Goal: Task Accomplishment & Management: Manage account settings

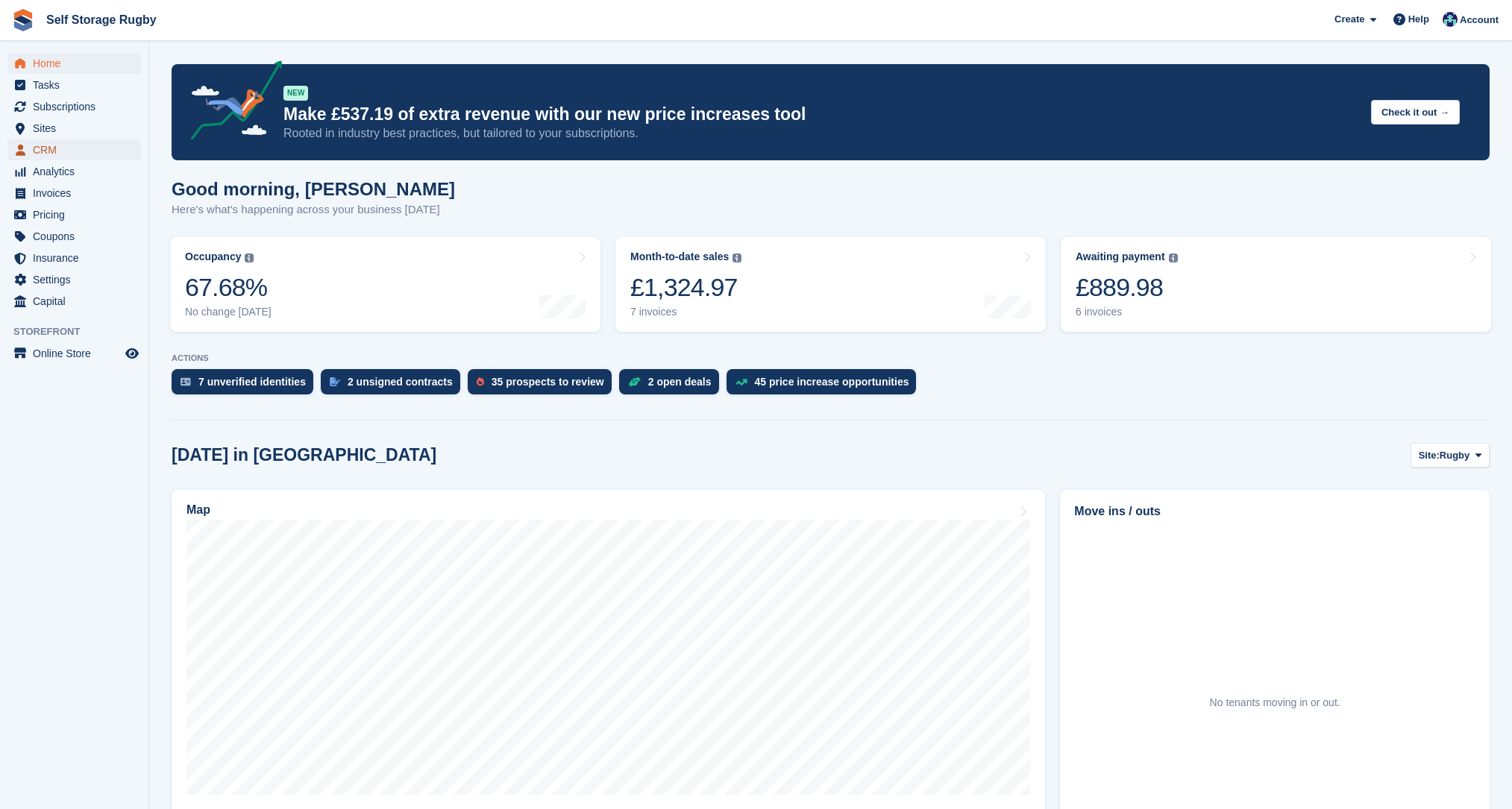
click at [45, 152] on span "CRM" at bounding box center [77, 150] width 89 height 21
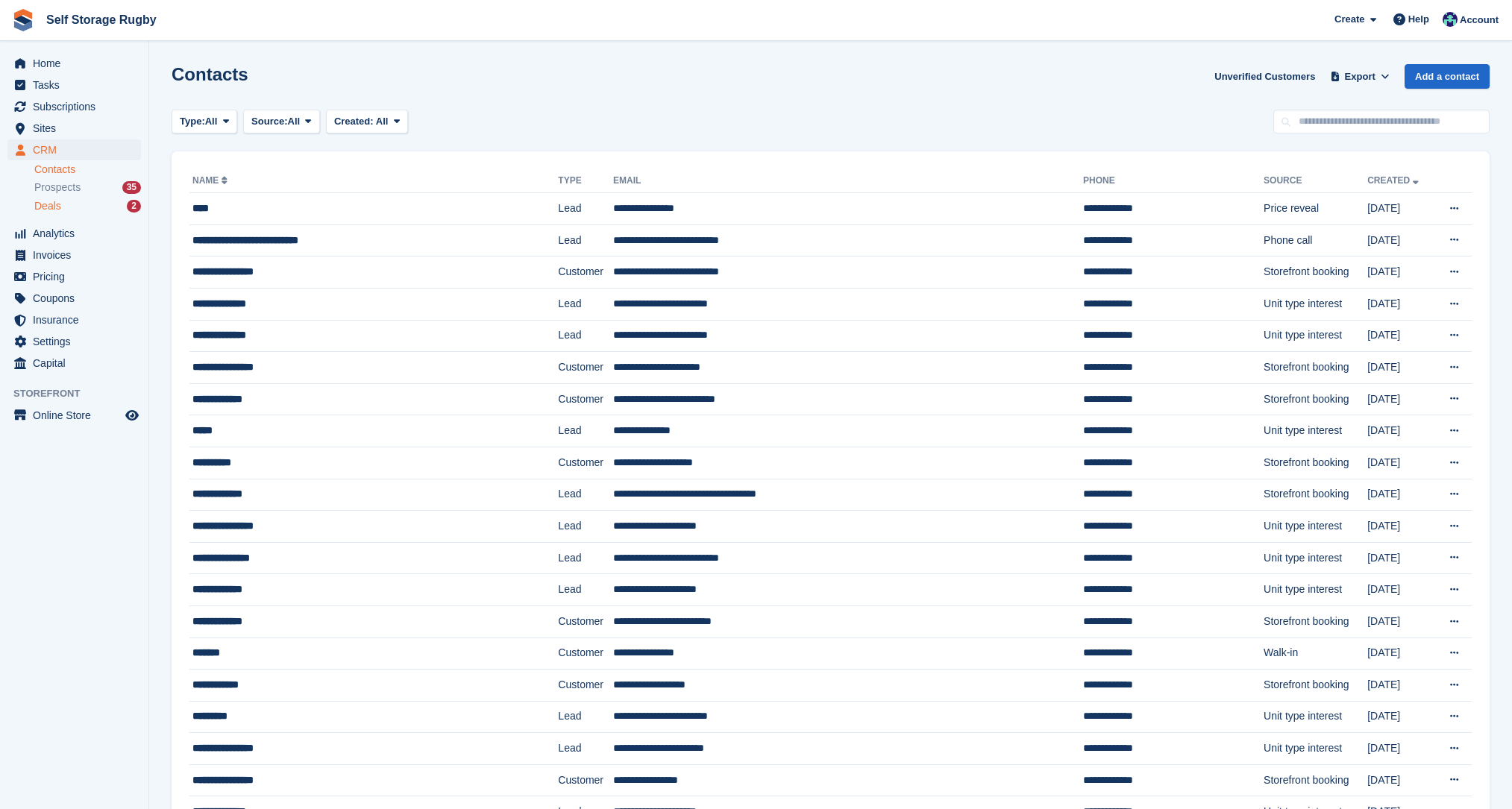
click at [53, 202] on span "Deals" at bounding box center [48, 206] width 27 height 14
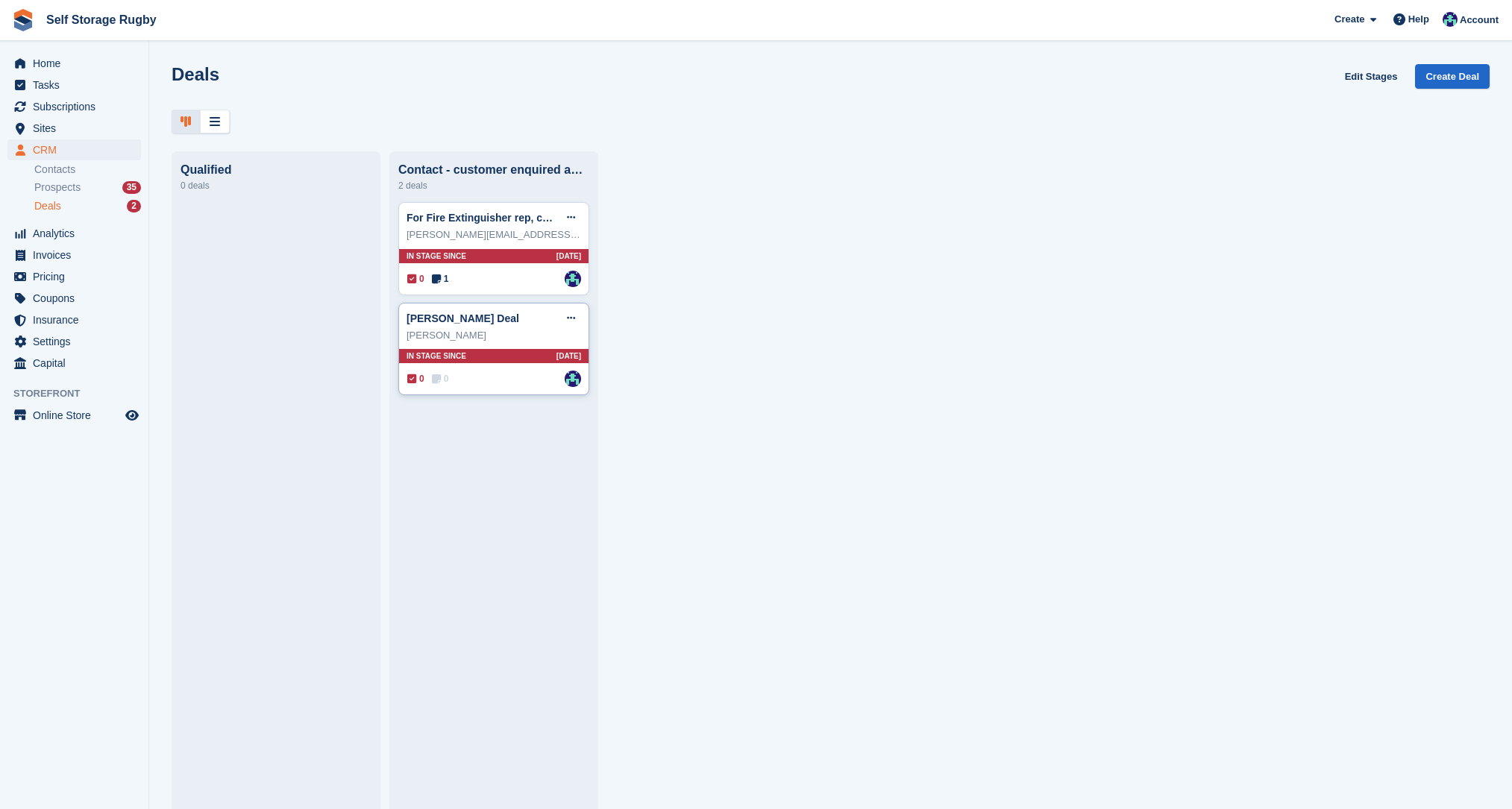
click at [495, 328] on div "Emma Toal Deal Edit deal Mark as won Mark as lost Delete deal" at bounding box center [493, 318] width 175 height 22
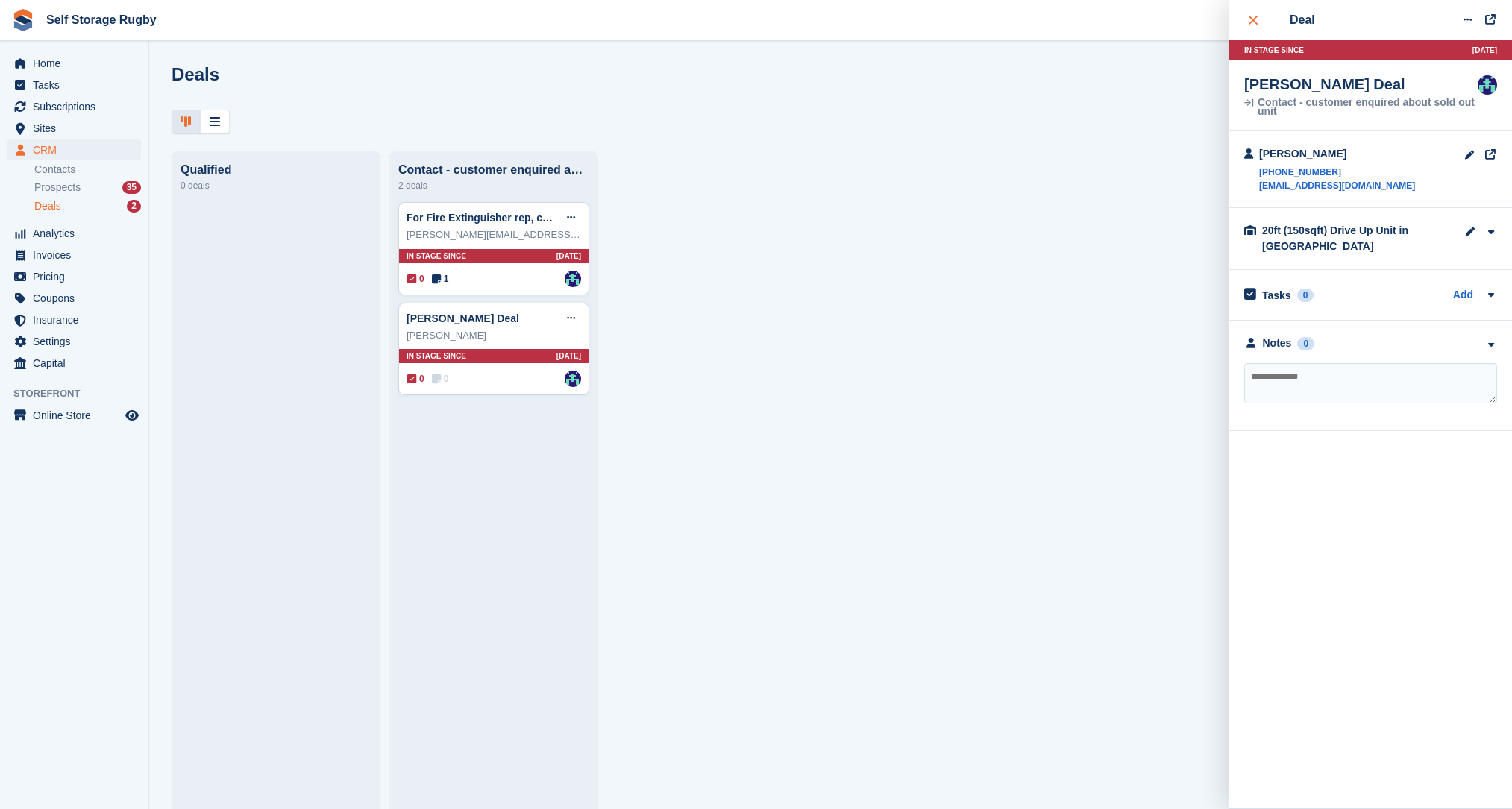
click at [1249, 20] on icon "close" at bounding box center [1253, 20] width 9 height 9
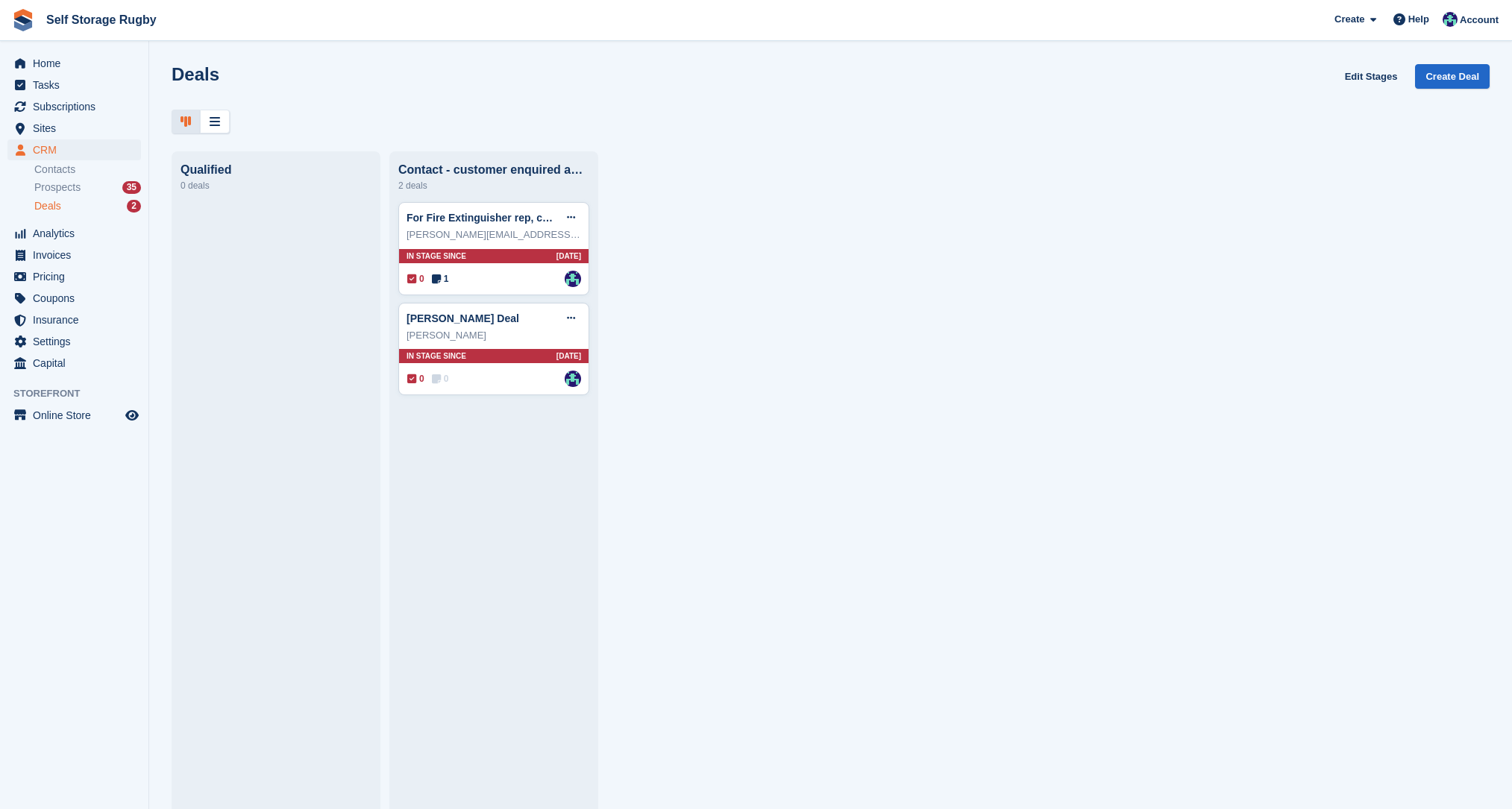
click at [649, 551] on div "Qualified 0 deals Contact - customer enquired about sold out unit 2 deals For F…" at bounding box center [830, 480] width 1363 height 657
drag, startPoint x: 309, startPoint y: 115, endPoint x: 167, endPoint y: 65, distance: 150.5
click at [167, 65] on div "Deals Edit Stages Create Deal" at bounding box center [830, 98] width 1363 height 69
click at [167, 65] on div "Deals Edit Stages Create Deal" at bounding box center [830, 98] width 1363 height 69
drag, startPoint x: 170, startPoint y: 64, endPoint x: 301, endPoint y: 130, distance: 146.7
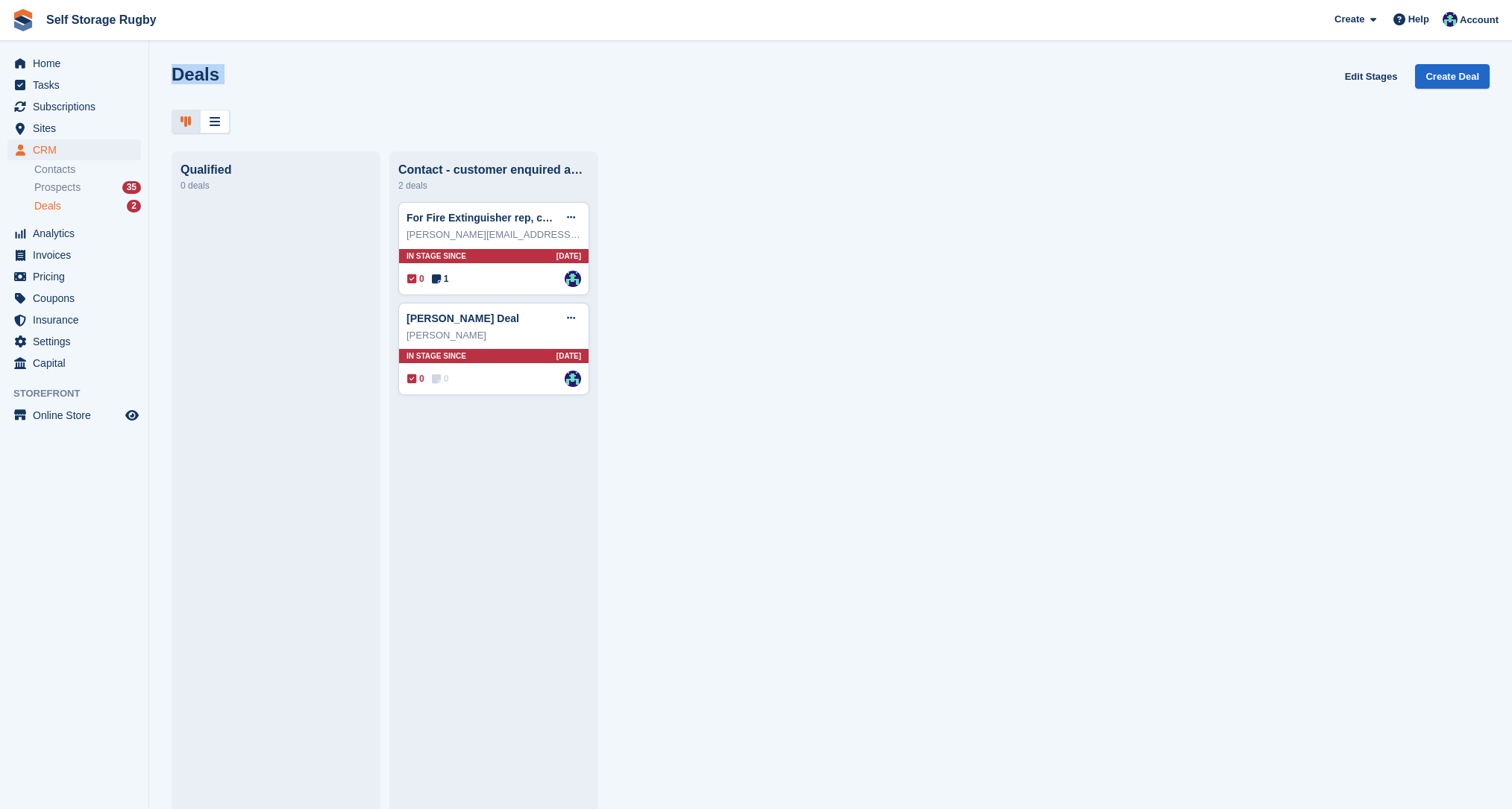
click at [301, 130] on div "Deals Edit Stages Create Deal" at bounding box center [830, 98] width 1363 height 69
click at [301, 130] on div at bounding box center [830, 121] width 1318 height 25
drag, startPoint x: 278, startPoint y: 127, endPoint x: 174, endPoint y: 73, distance: 117.2
click at [174, 73] on div "Deals Edit Stages Create Deal" at bounding box center [830, 98] width 1363 height 69
drag, startPoint x: 174, startPoint y: 73, endPoint x: 164, endPoint y: 68, distance: 11.2
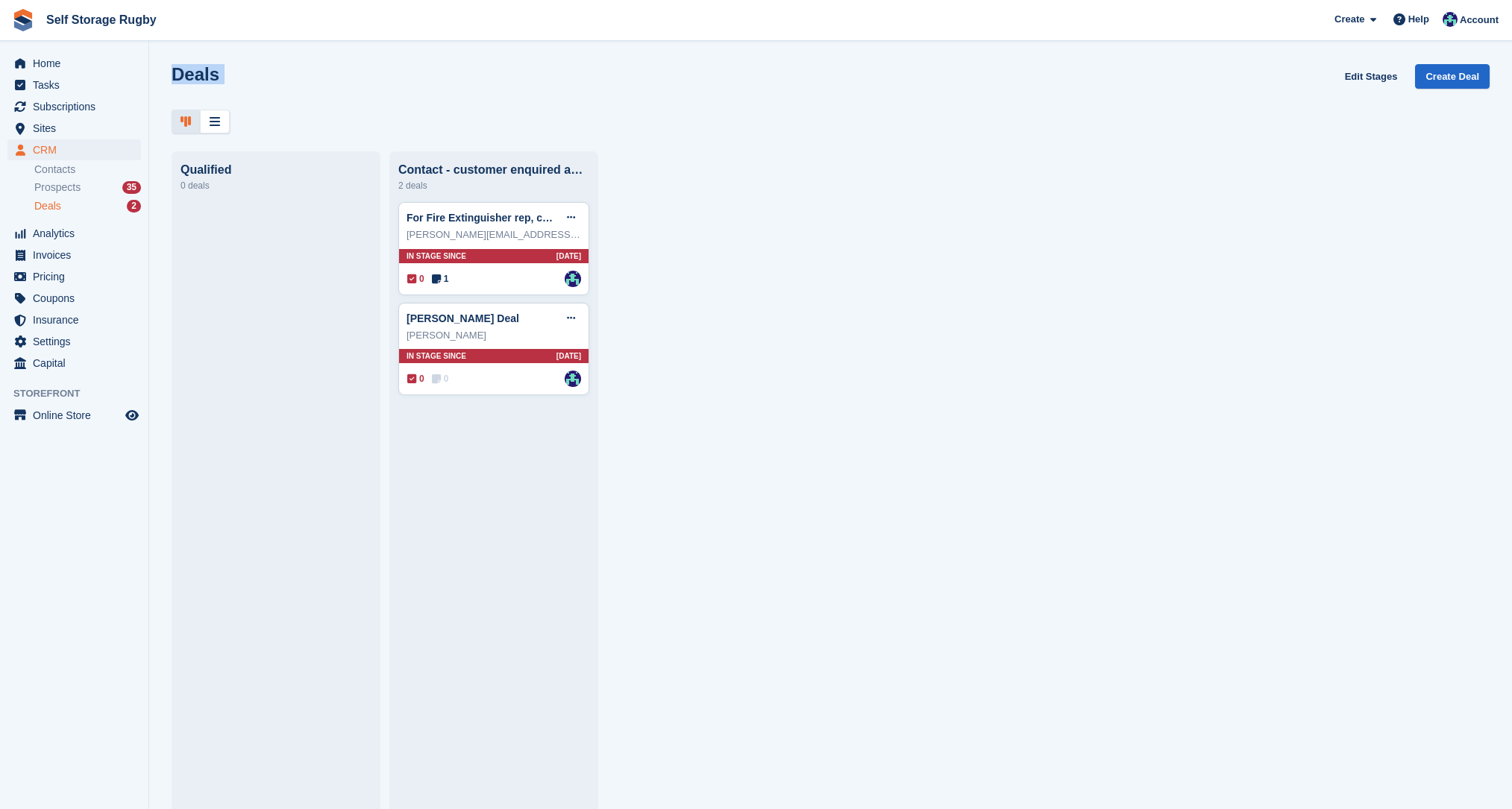
click at [164, 68] on div "Deals Edit Stages Create Deal" at bounding box center [830, 98] width 1363 height 69
drag, startPoint x: 164, startPoint y: 68, endPoint x: 304, endPoint y: 128, distance: 152.3
click at [304, 128] on div "Deals Edit Stages Create Deal" at bounding box center [830, 98] width 1363 height 69
click at [304, 128] on div at bounding box center [830, 121] width 1318 height 25
click at [483, 323] on div "Emma Toal Deal Edit deal Mark as won Mark as lost Delete deal" at bounding box center [493, 318] width 175 height 22
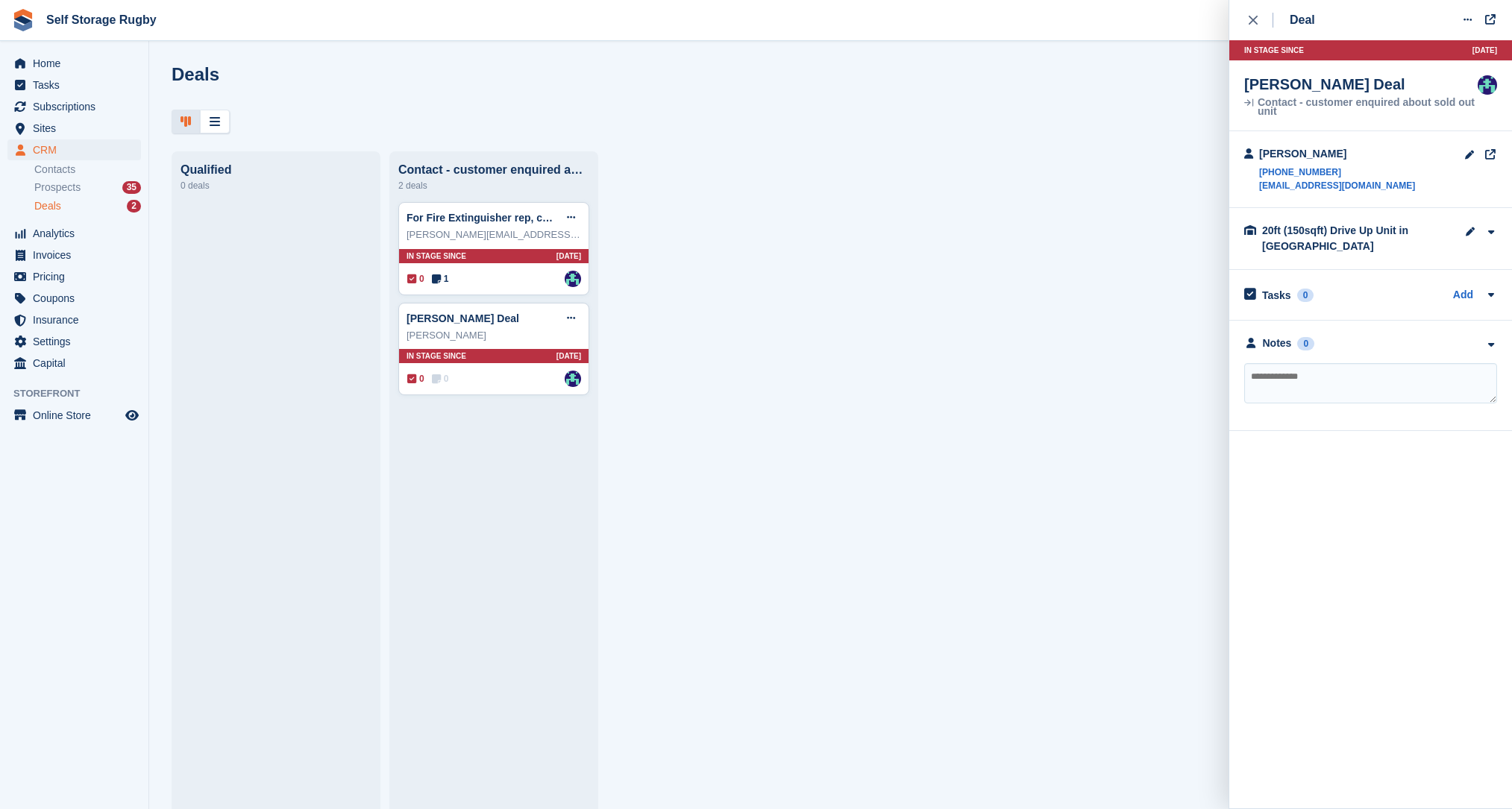
click at [1253, 18] on icon "close" at bounding box center [1253, 20] width 9 height 9
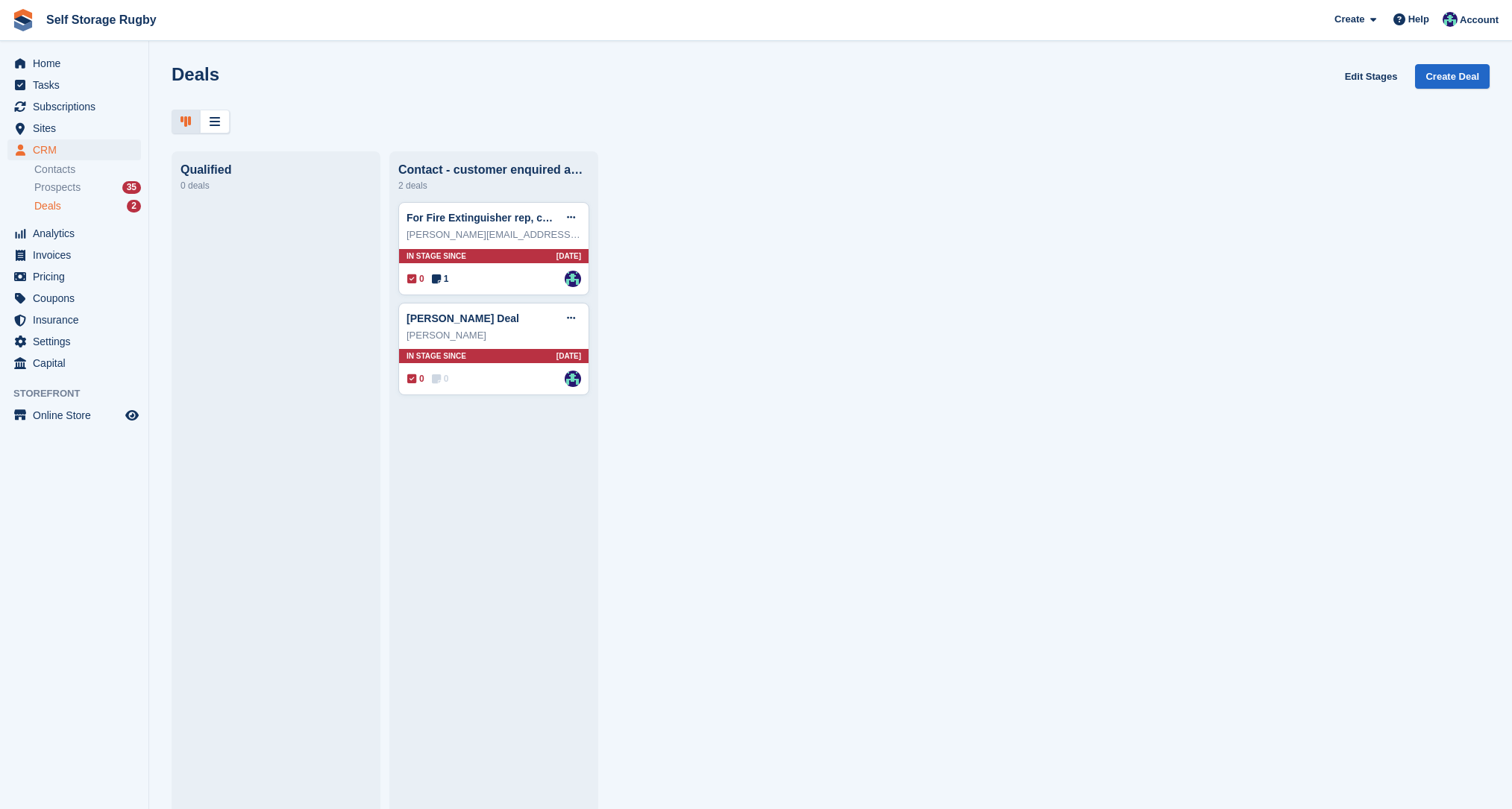
drag, startPoint x: 655, startPoint y: 491, endPoint x: 672, endPoint y: 497, distance: 18.0
click at [655, 492] on div "Qualified 0 deals Contact - customer enquired about sold out unit 2 deals For F…" at bounding box center [830, 480] width 1363 height 657
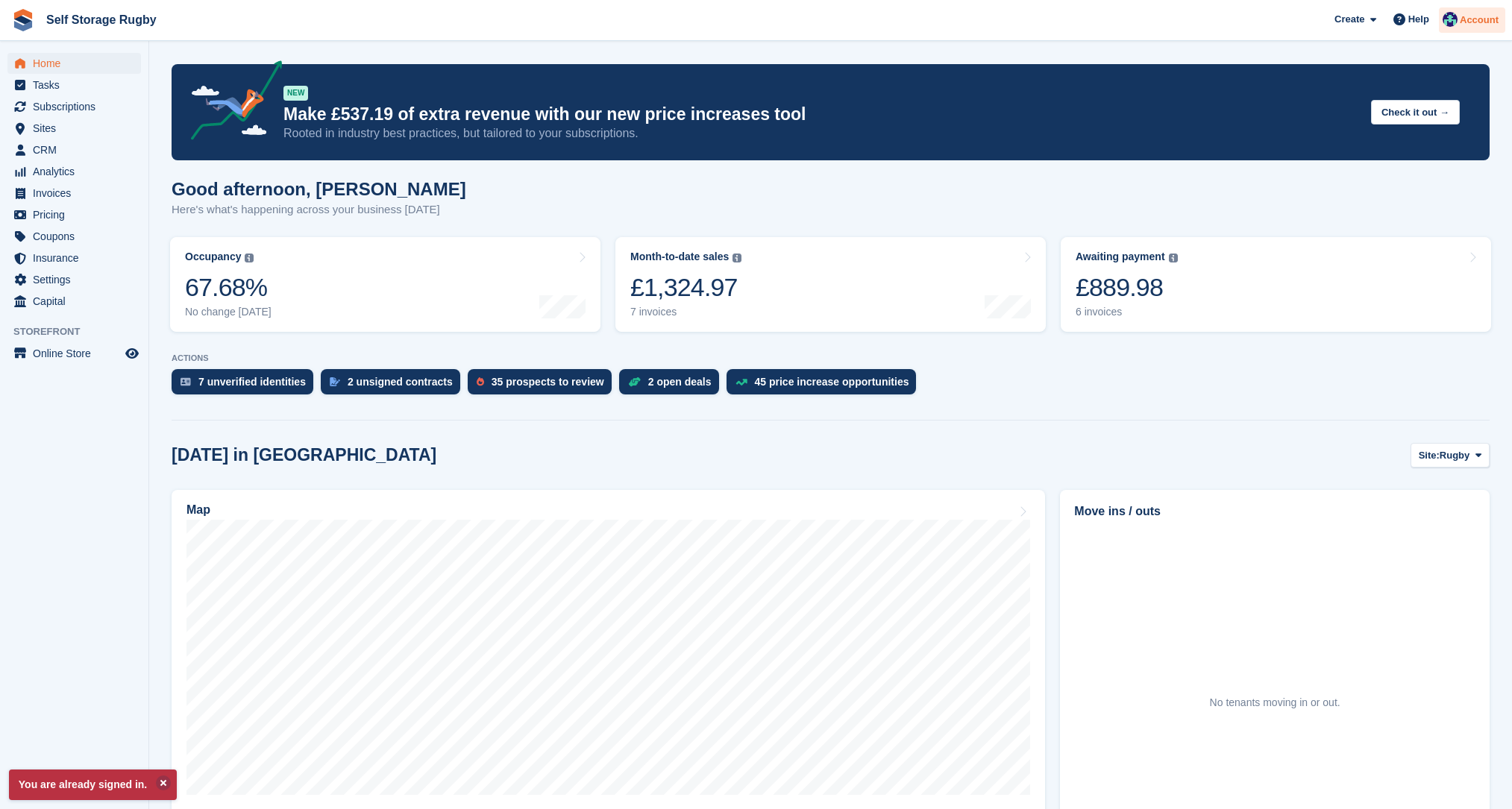
click at [1462, 21] on span "Account" at bounding box center [1478, 20] width 39 height 15
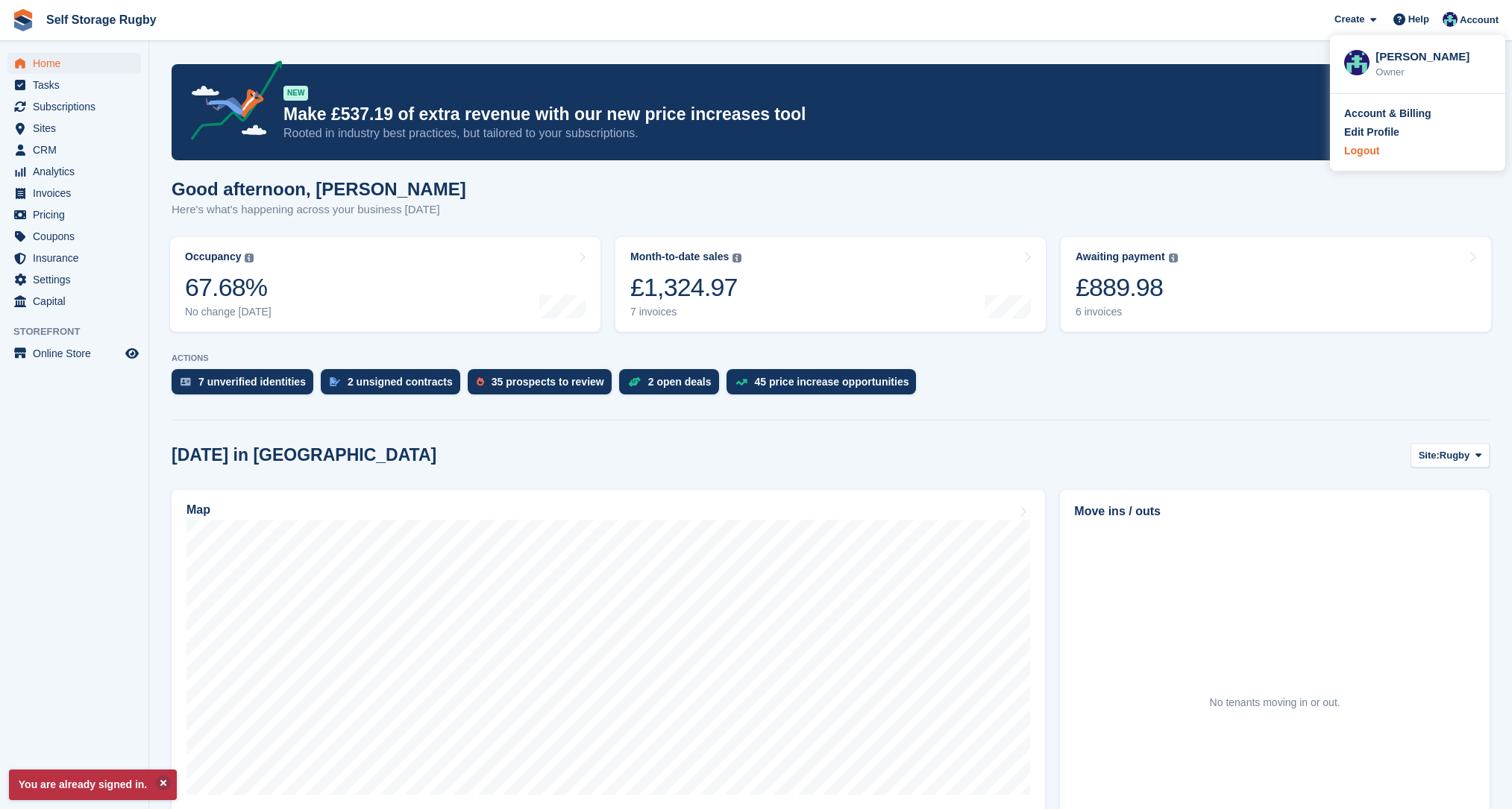
click at [1375, 156] on div "Logout" at bounding box center [1362, 151] width 35 height 16
